Goal: Find specific page/section: Find specific page/section

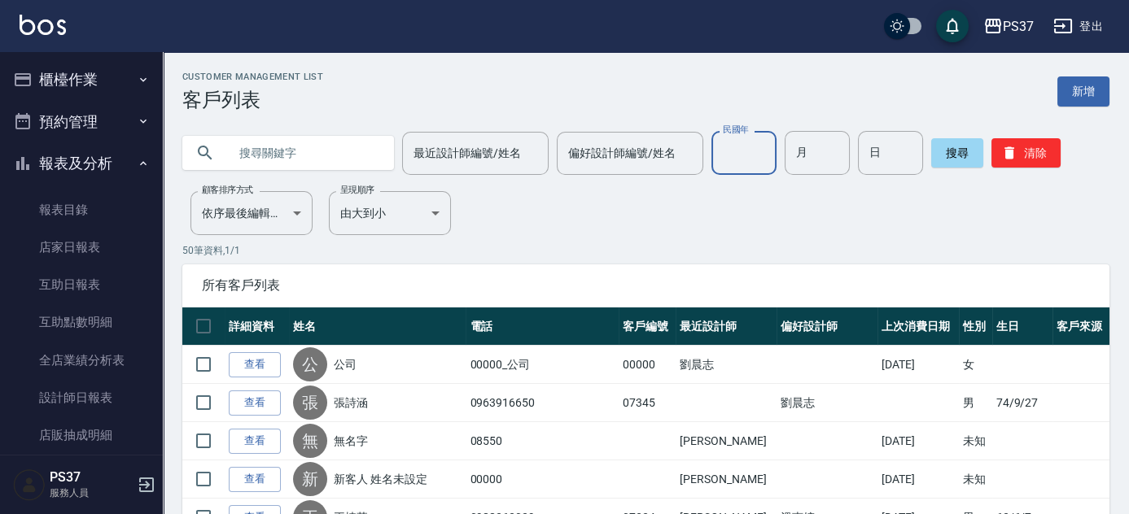
scroll to position [273, 0]
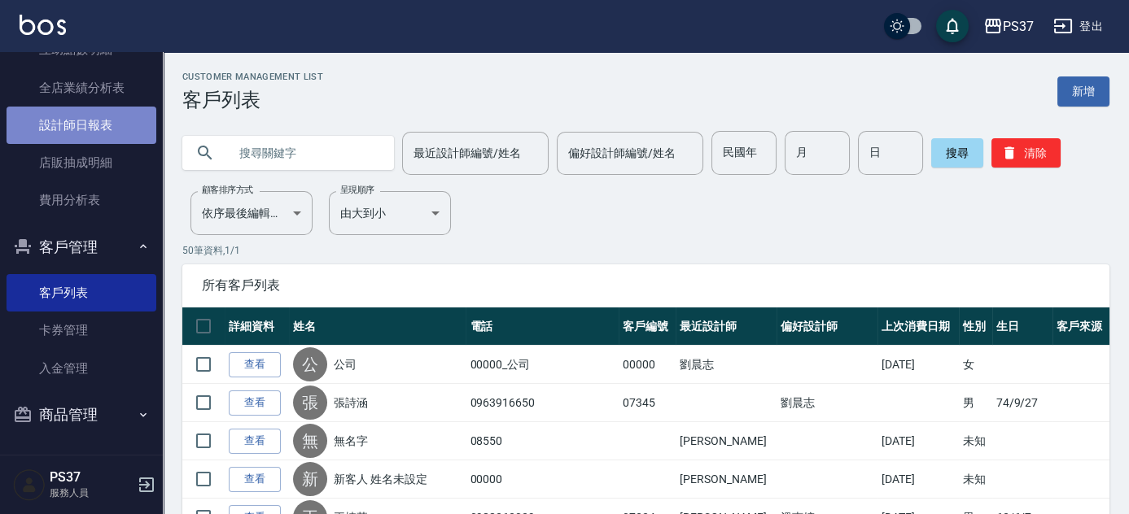
click at [108, 134] on link "設計師日報表" at bounding box center [82, 125] width 150 height 37
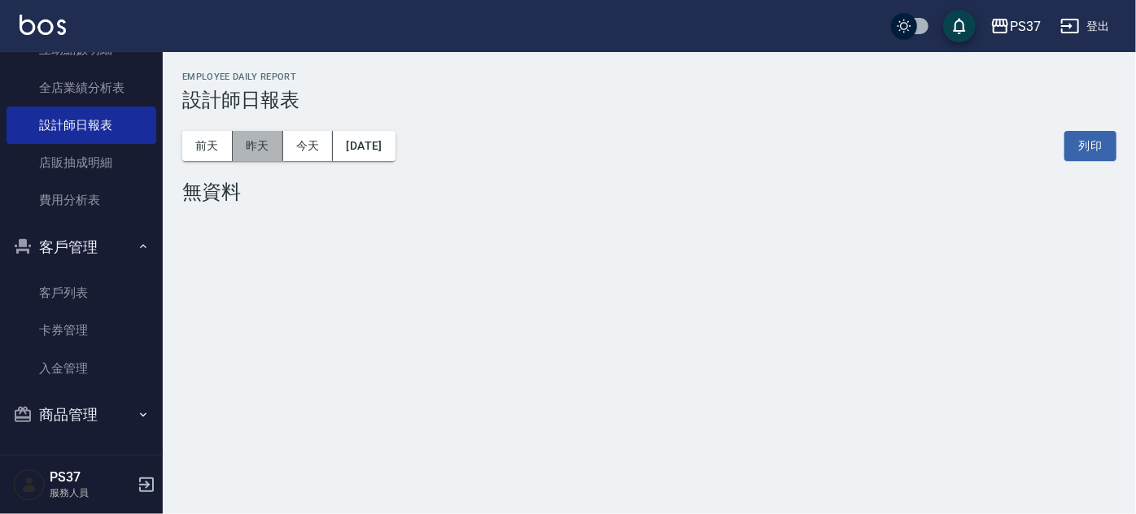
click at [245, 154] on button "昨天" at bounding box center [258, 146] width 50 height 30
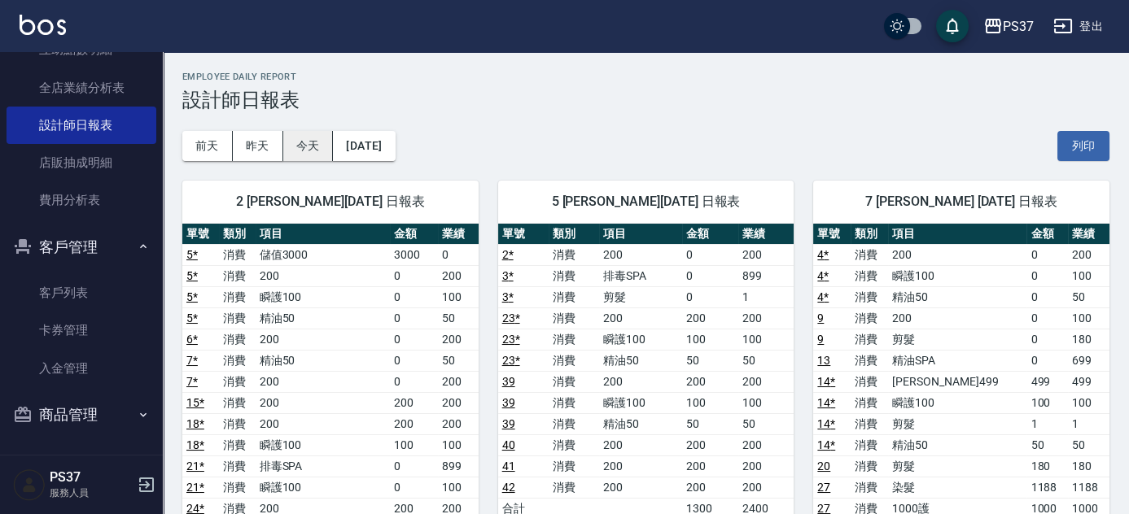
click at [301, 138] on button "今天" at bounding box center [308, 146] width 50 height 30
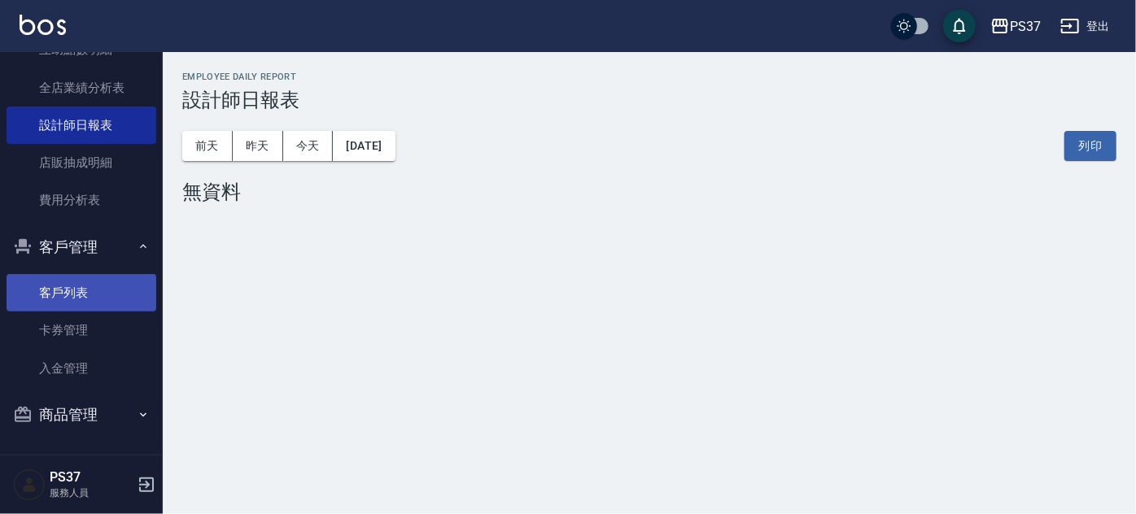
click at [98, 282] on link "客戶列表" at bounding box center [82, 292] width 150 height 37
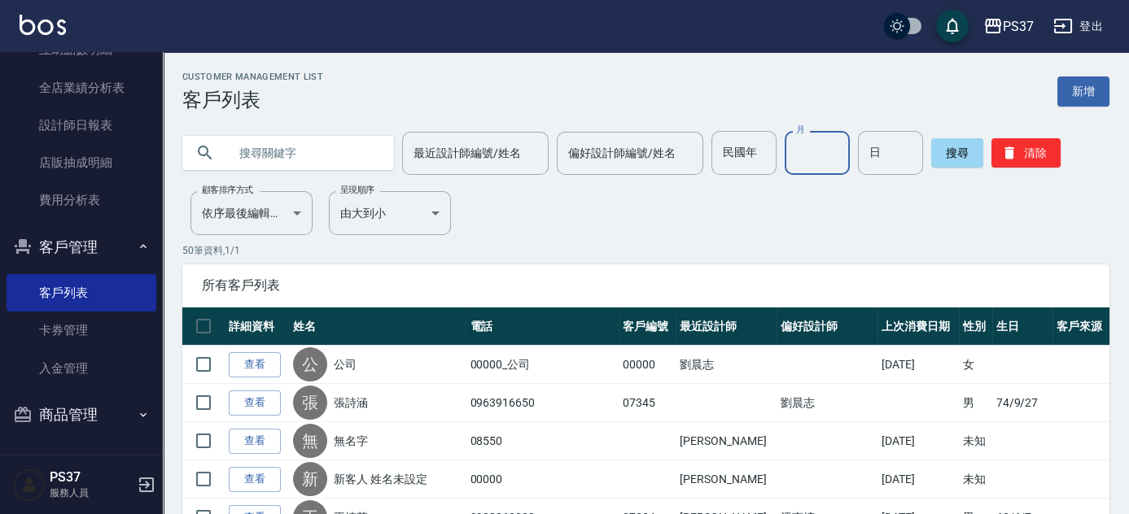
click at [833, 157] on input "月" at bounding box center [816, 153] width 65 height 44
type input "7"
type input "18"
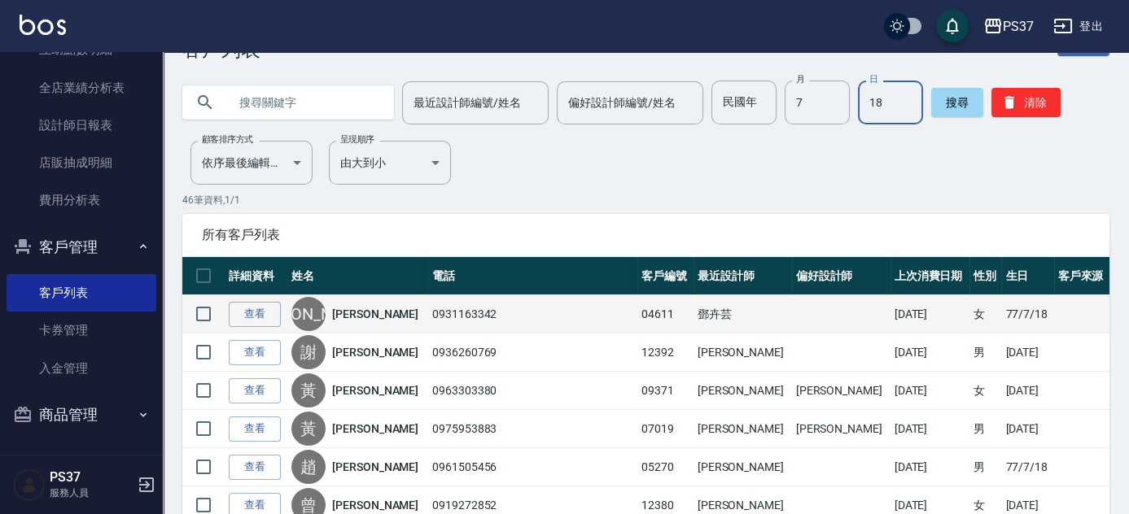
scroll to position [73, 0]
